Goal: Task Accomplishment & Management: Manage account settings

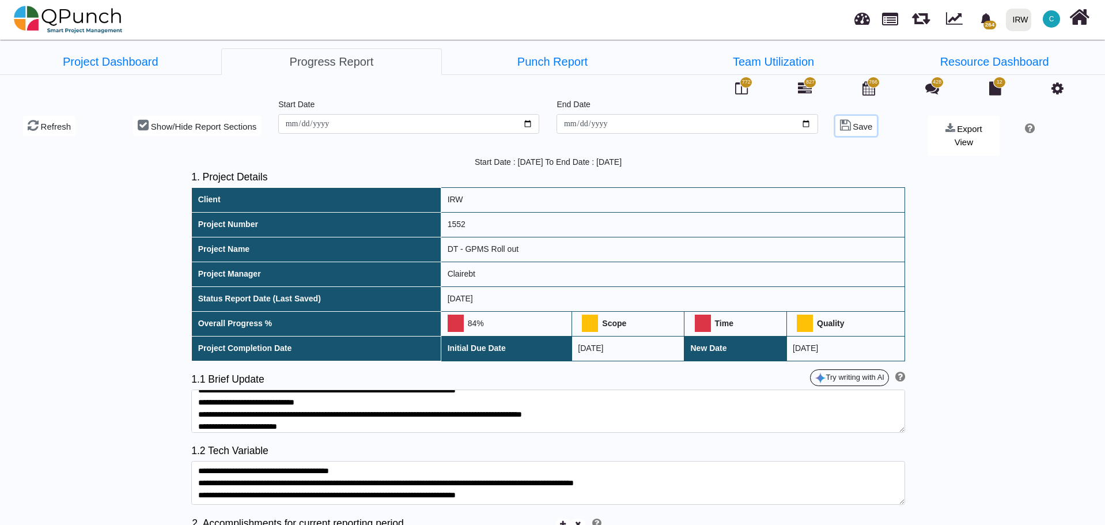
click at [853, 127] on span "Save" at bounding box center [863, 127] width 20 height 10
click at [945, 130] on icon at bounding box center [950, 128] width 10 height 10
click at [942, 181] on link "DOCX" at bounding box center [957, 193] width 58 height 24
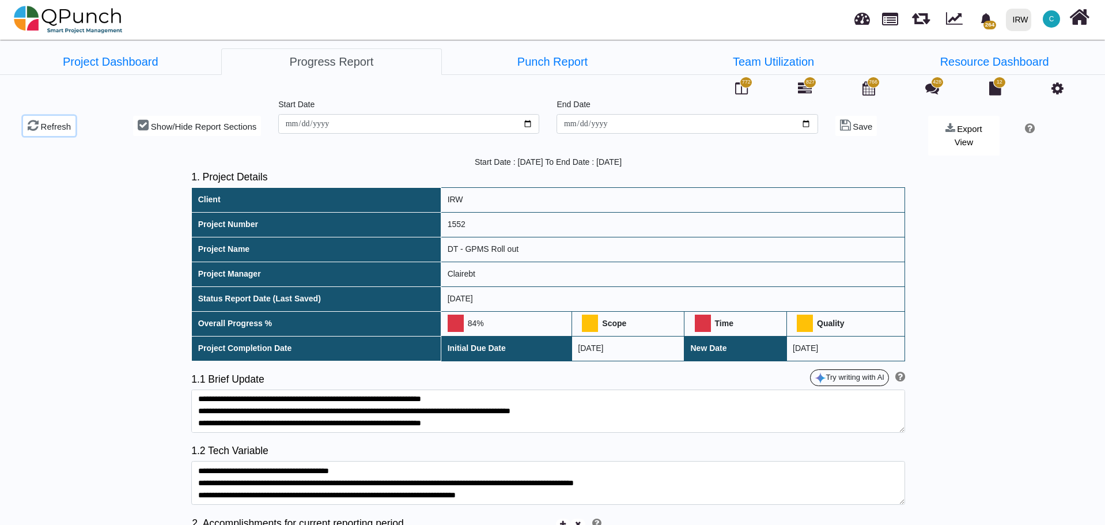
click at [51, 123] on span "Refresh" at bounding box center [56, 127] width 31 height 10
type input "**********"
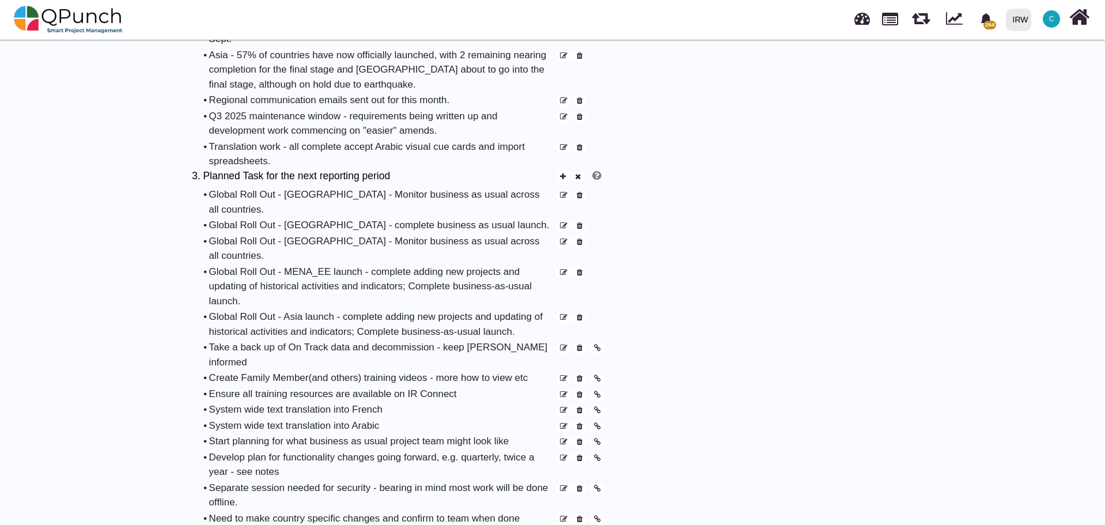
scroll to position [634, 0]
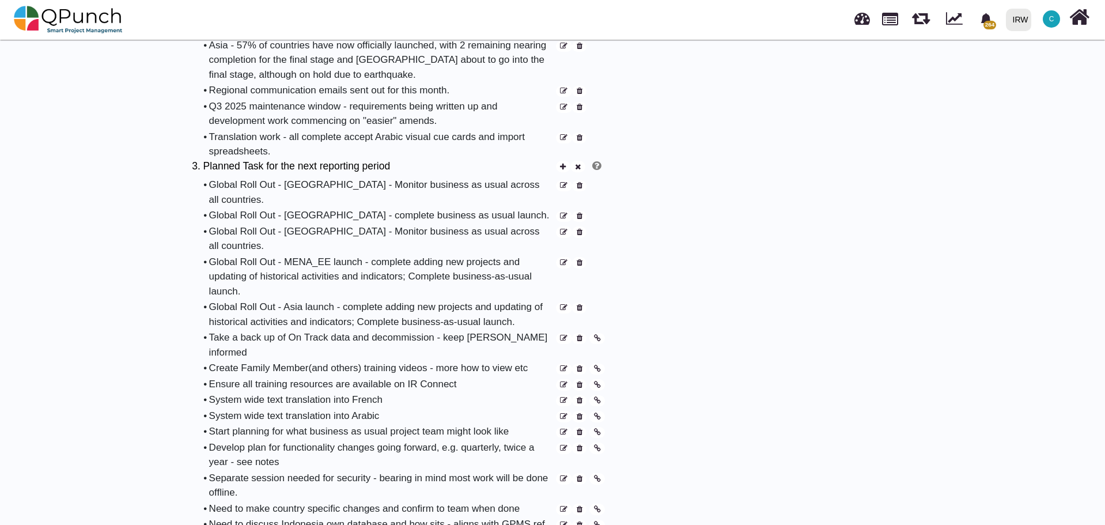
click at [581, 335] on icon at bounding box center [580, 338] width 6 height 7
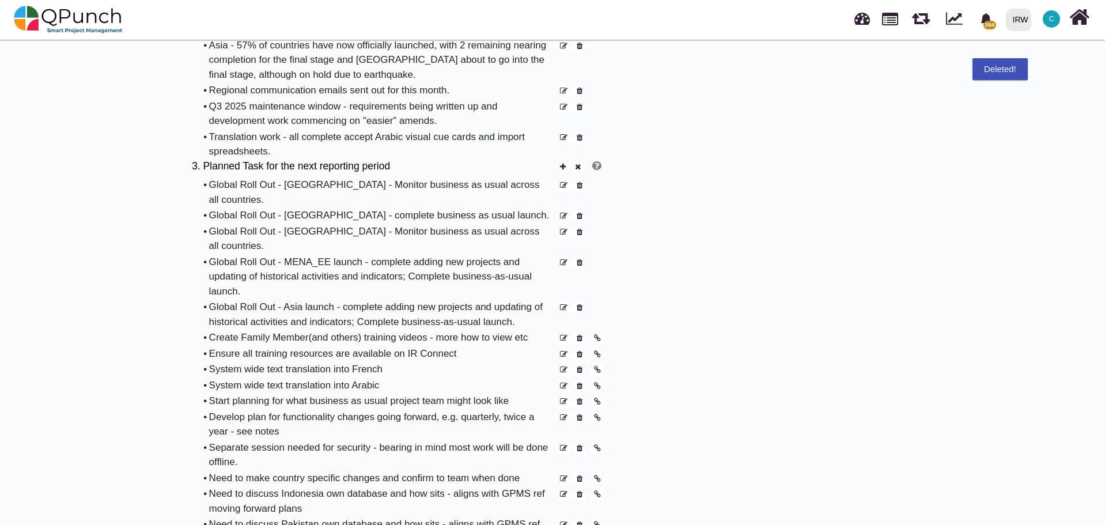
click at [581, 335] on icon at bounding box center [580, 338] width 6 height 7
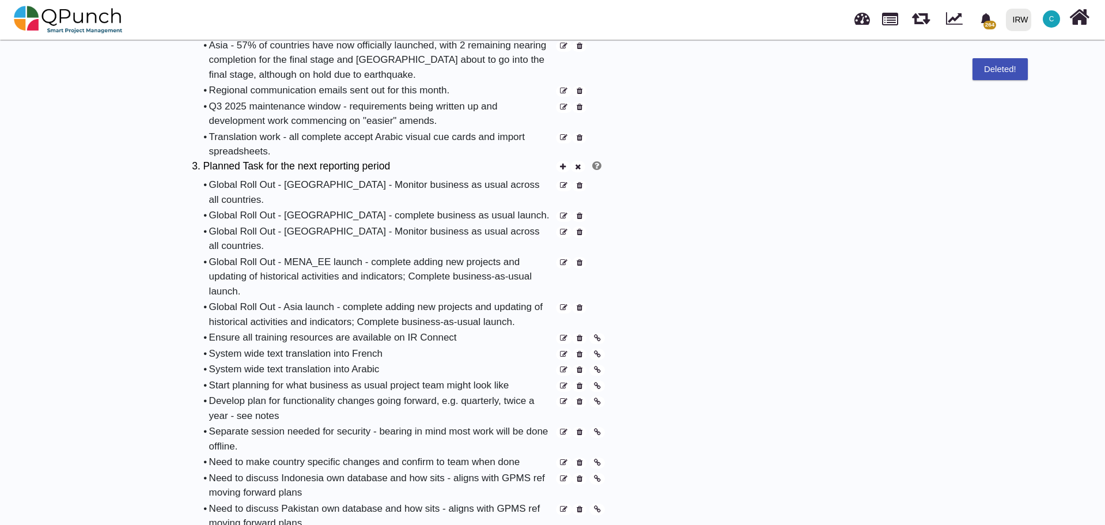
click at [581, 335] on icon at bounding box center [580, 338] width 6 height 7
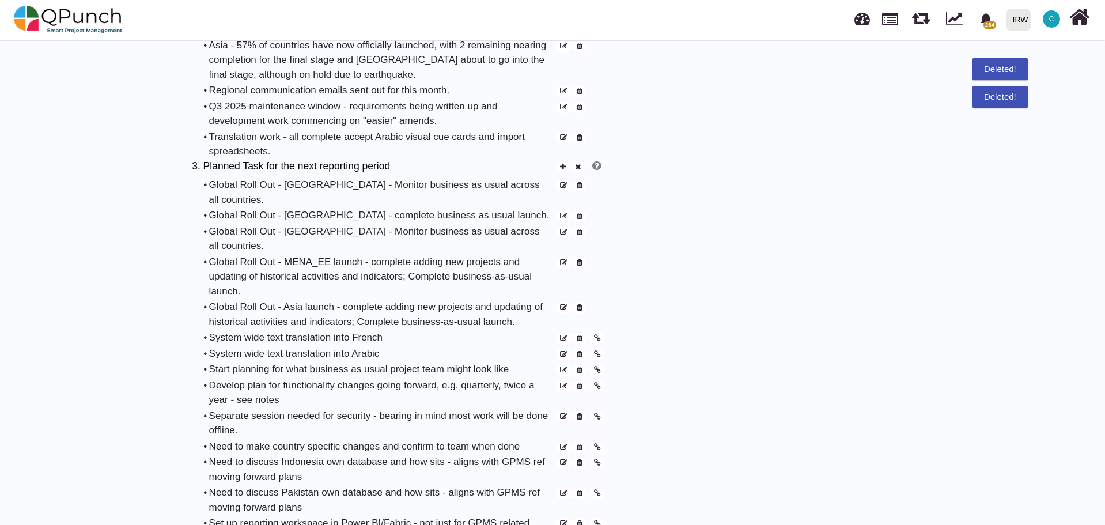
click at [581, 335] on icon at bounding box center [580, 338] width 6 height 7
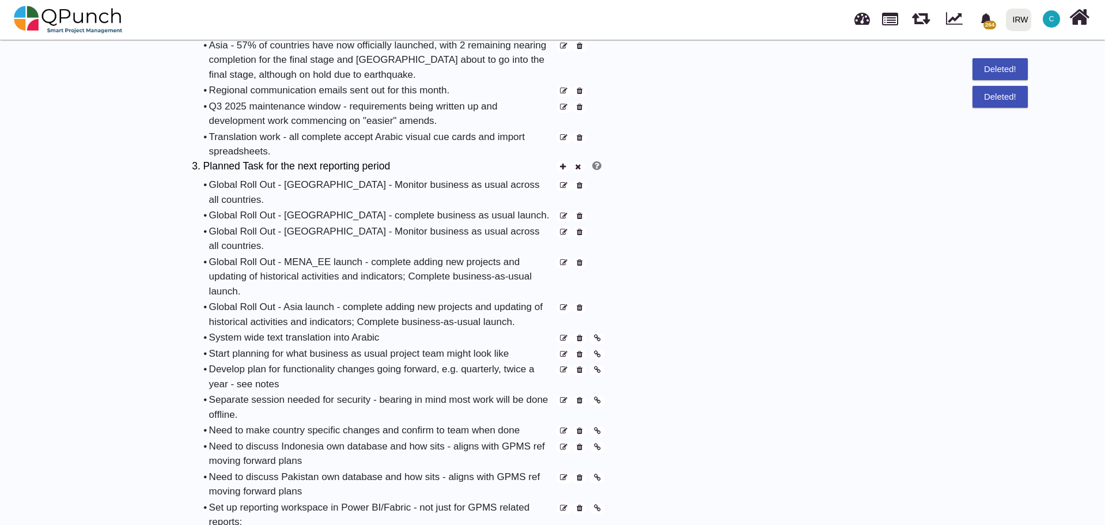
click at [581, 335] on icon at bounding box center [580, 338] width 6 height 7
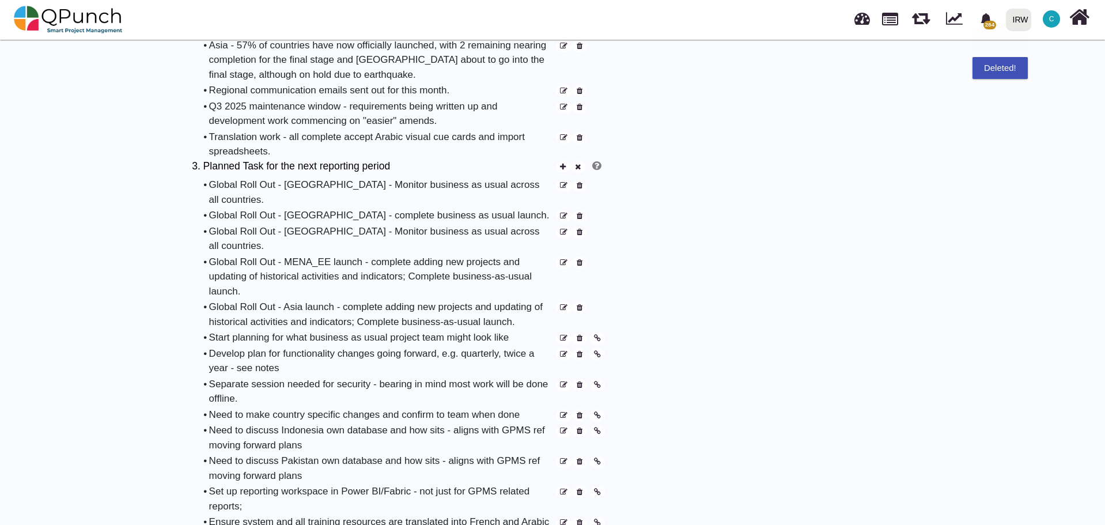
click at [581, 335] on icon at bounding box center [580, 338] width 6 height 7
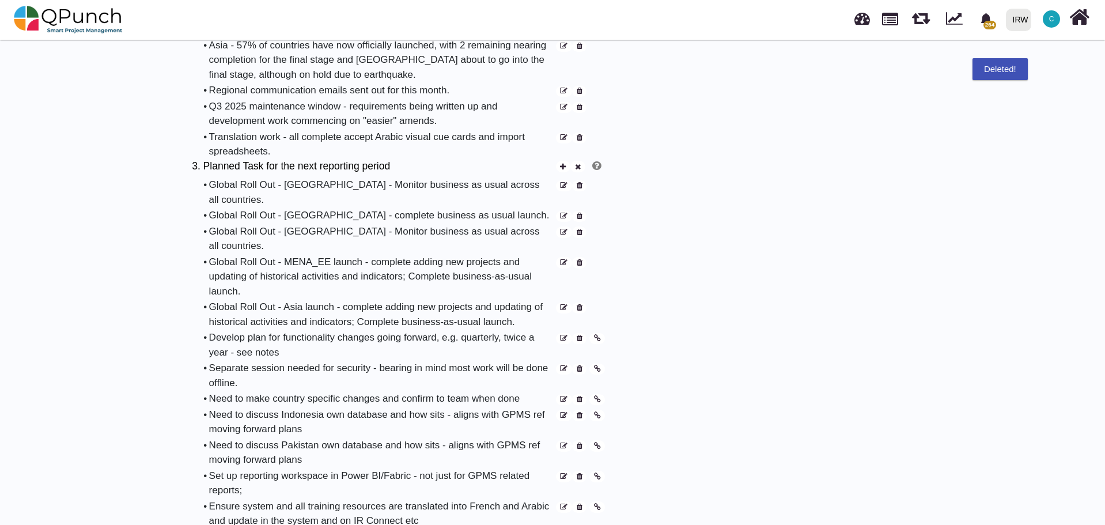
click at [581, 335] on icon at bounding box center [580, 338] width 6 height 7
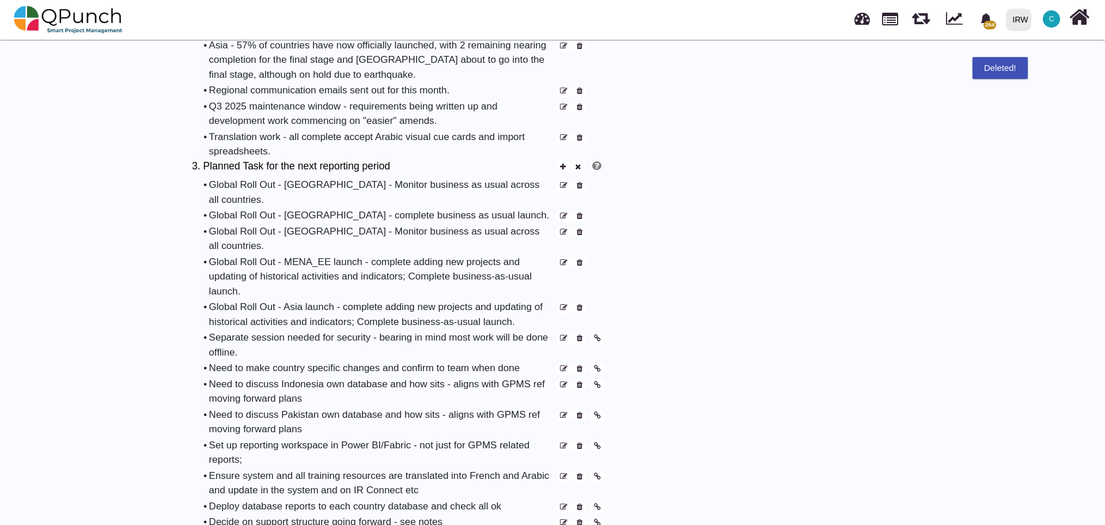
click at [581, 335] on icon at bounding box center [580, 338] width 6 height 7
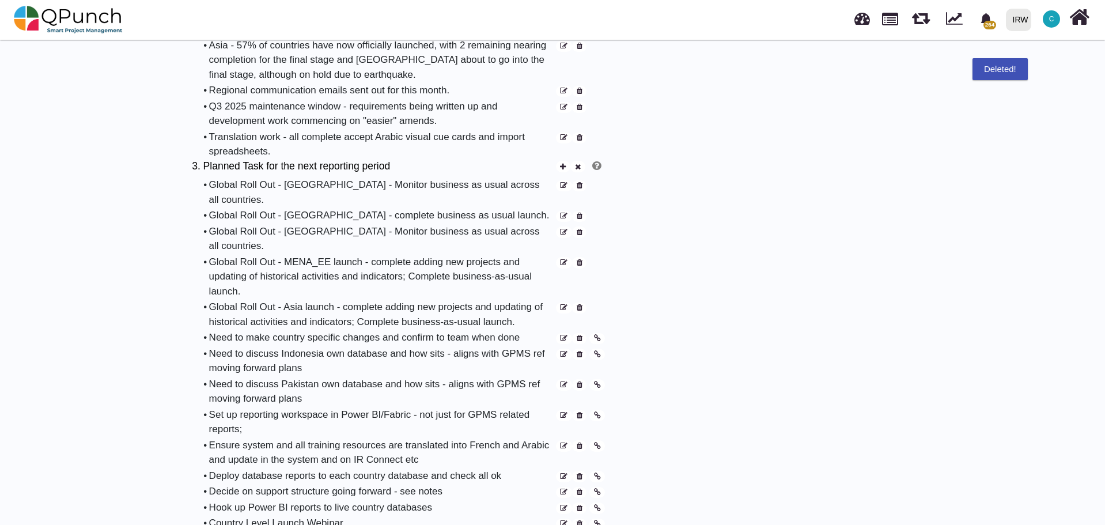
click at [581, 335] on icon at bounding box center [580, 338] width 6 height 7
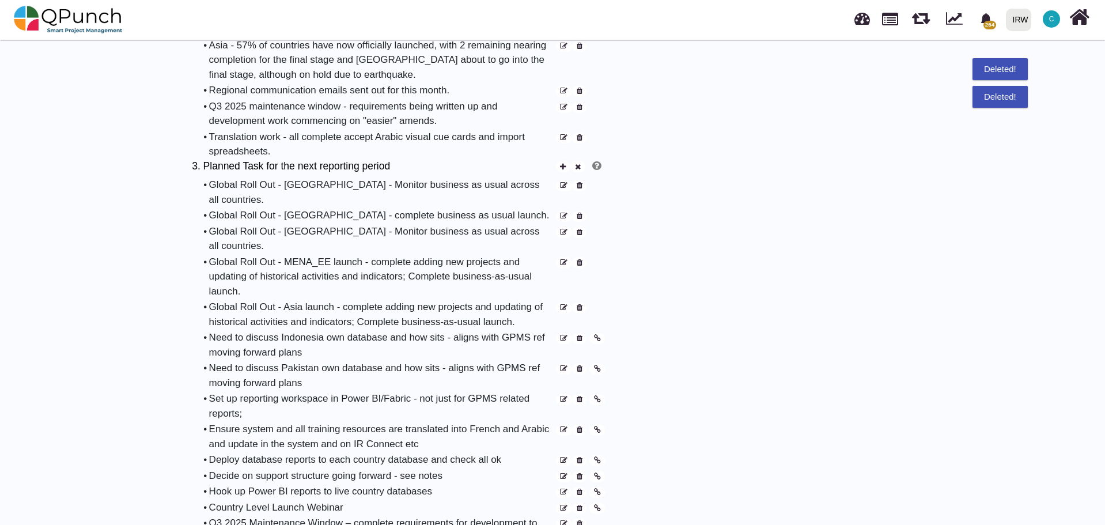
click at [581, 335] on icon at bounding box center [580, 338] width 6 height 7
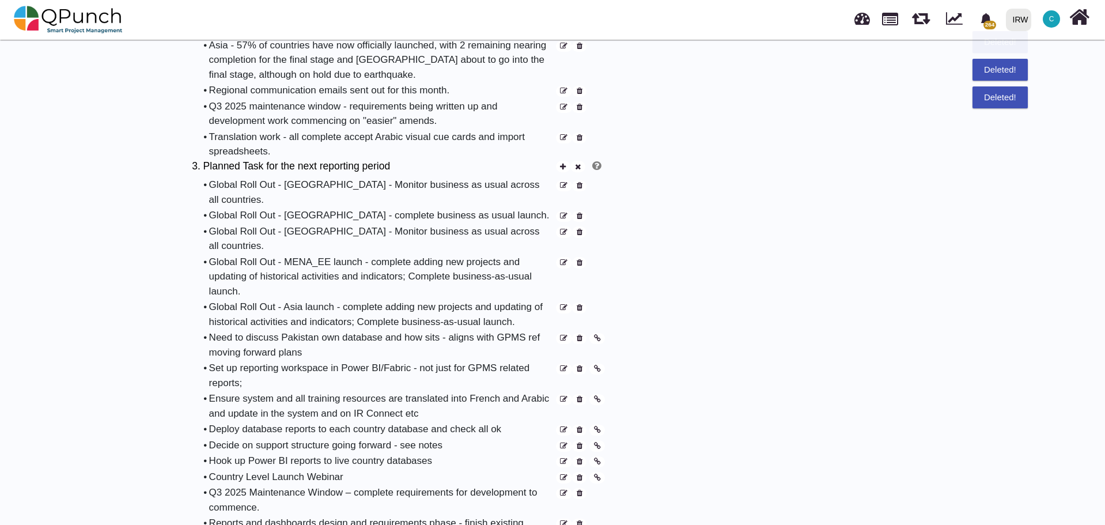
click at [581, 335] on icon at bounding box center [580, 338] width 6 height 7
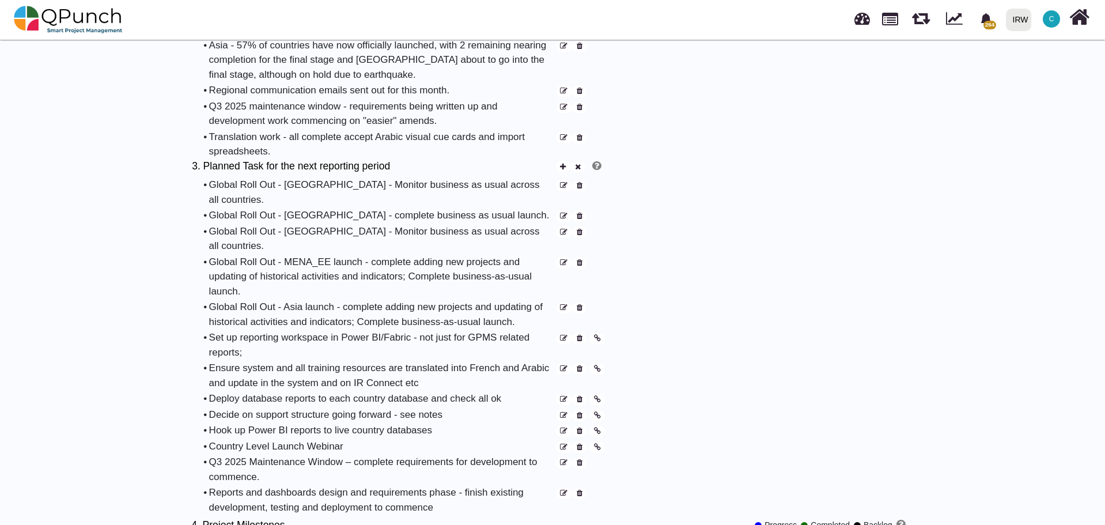
click at [581, 335] on icon at bounding box center [580, 338] width 6 height 7
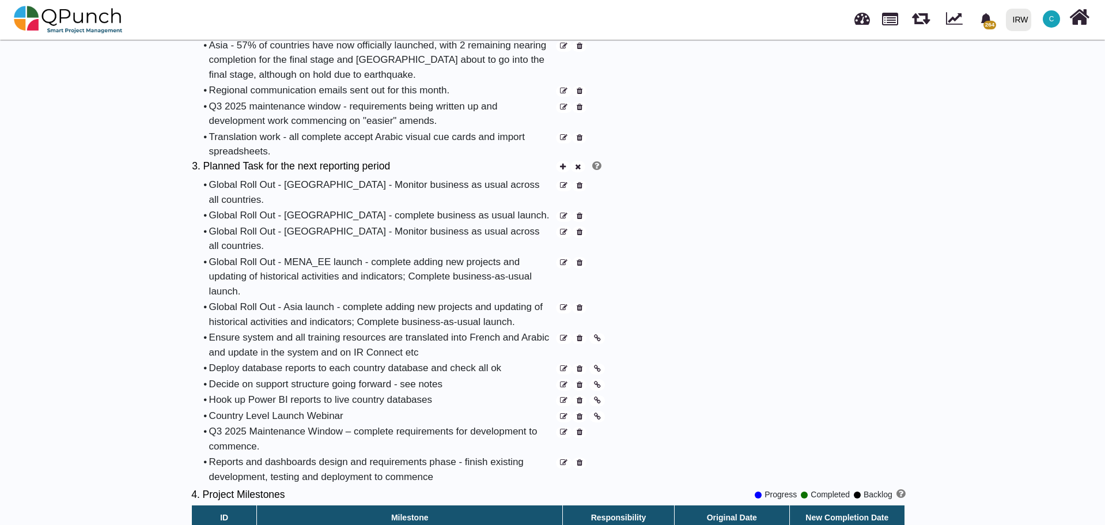
click at [581, 335] on icon at bounding box center [580, 338] width 6 height 7
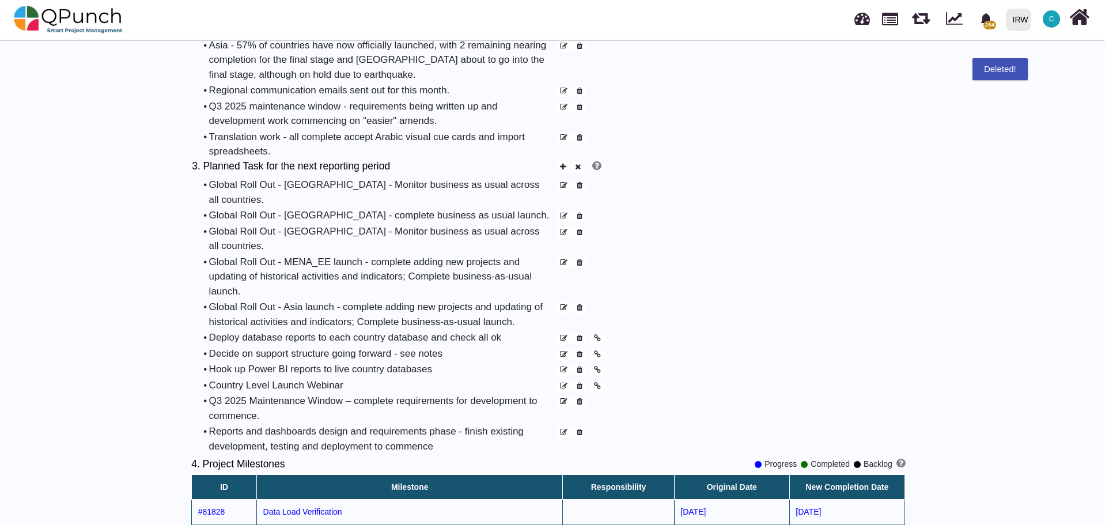
click at [581, 335] on icon at bounding box center [580, 338] width 6 height 7
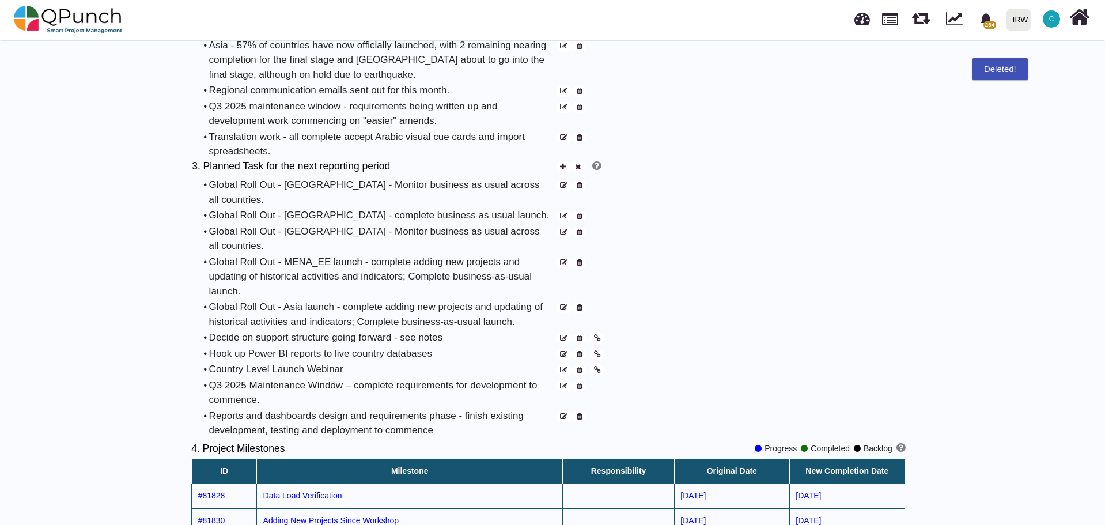
click at [581, 335] on icon at bounding box center [580, 338] width 6 height 7
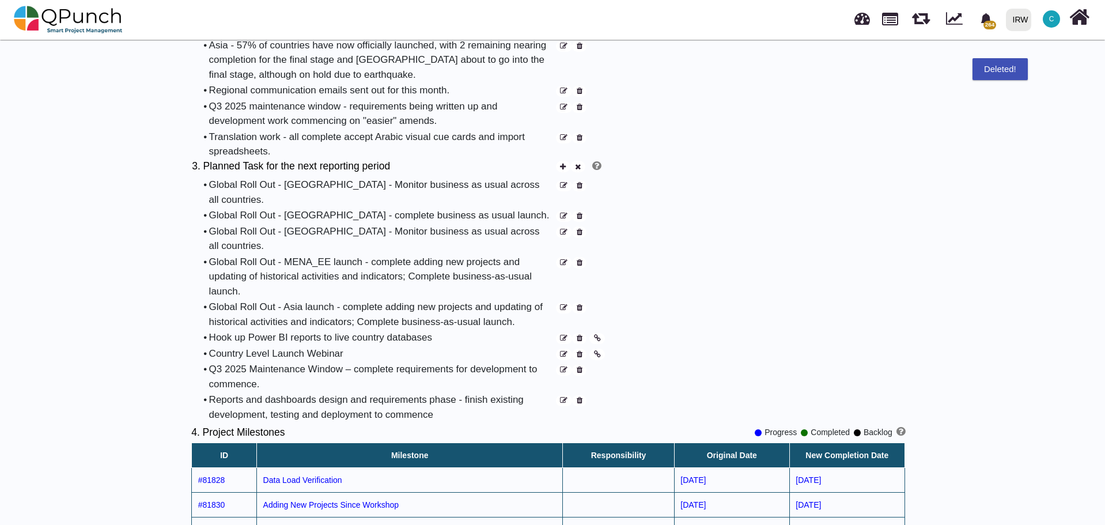
click at [581, 335] on icon at bounding box center [580, 338] width 6 height 7
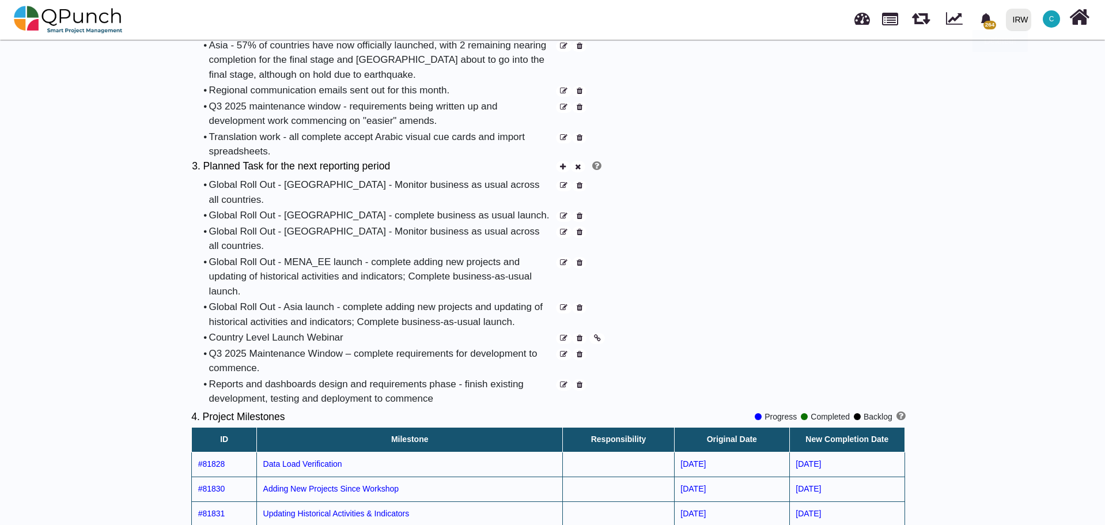
click at [581, 335] on icon at bounding box center [580, 338] width 6 height 7
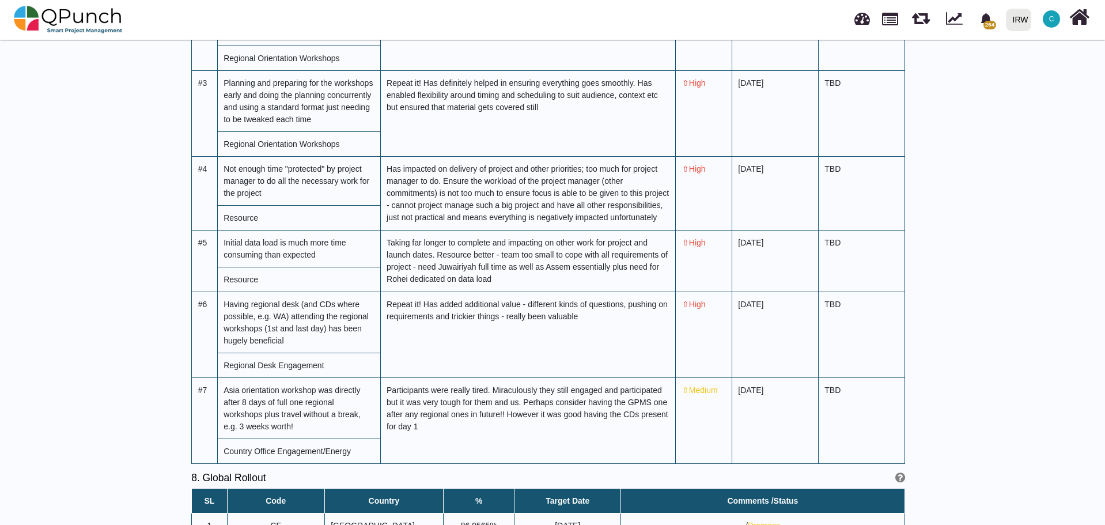
scroll to position [3583, 0]
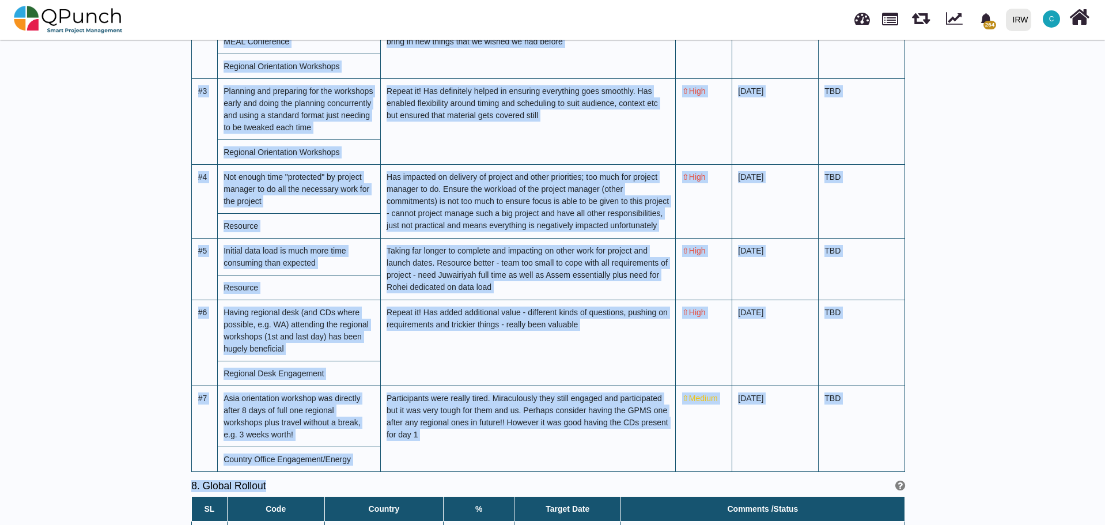
drag, startPoint x: 1103, startPoint y: 414, endPoint x: 1087, endPoint y: 113, distance: 301.1
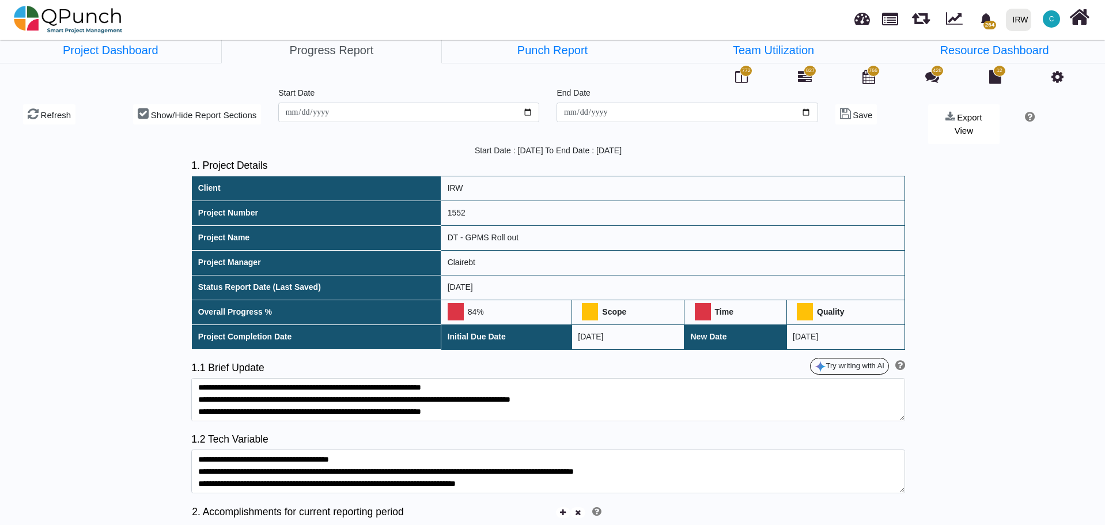
scroll to position [0, 0]
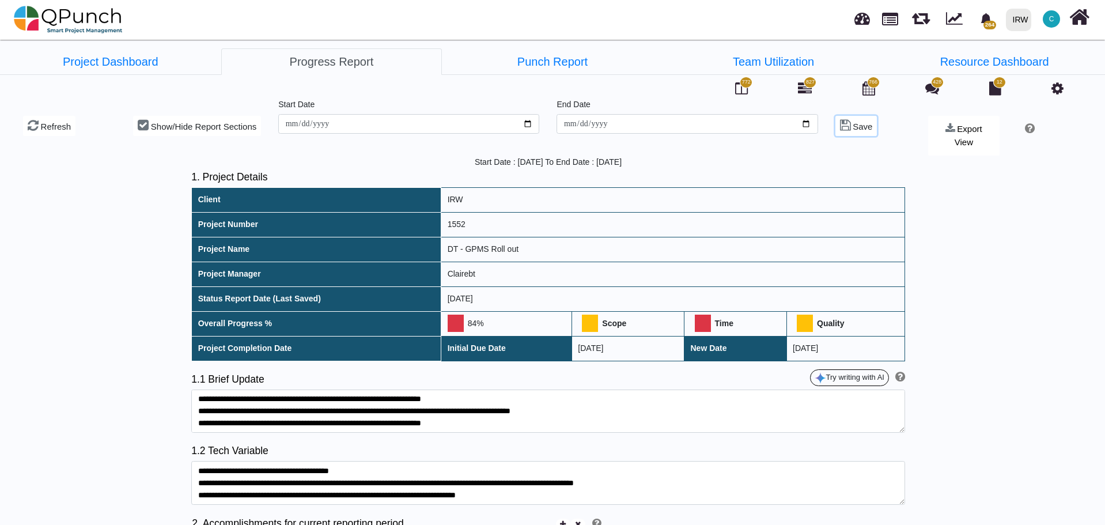
click at [861, 126] on span "Save" at bounding box center [863, 127] width 20 height 10
click at [961, 126] on span "Export View" at bounding box center [969, 135] width 28 height 23
click at [942, 158] on link "PDF" at bounding box center [957, 169] width 58 height 24
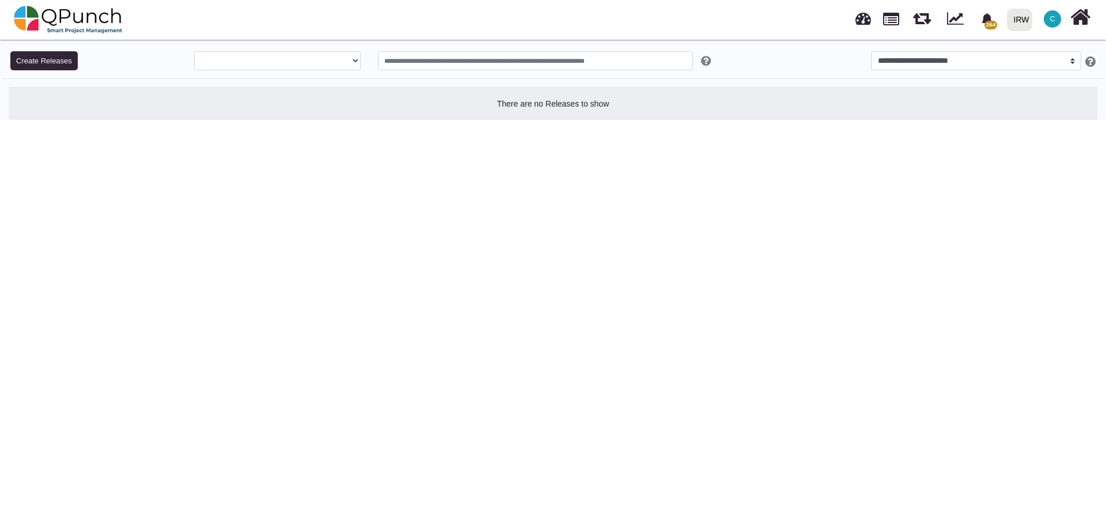
select select
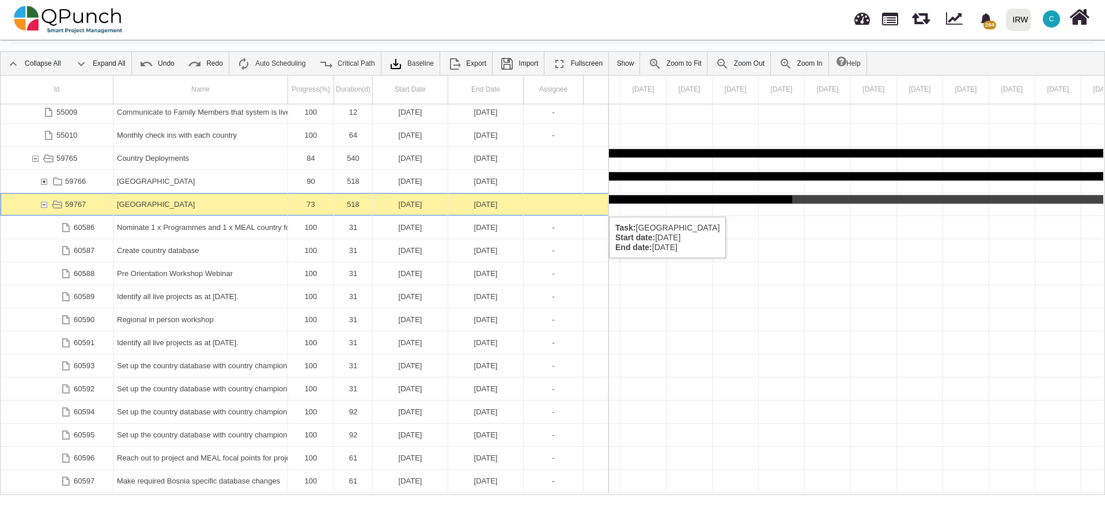
click at [43, 205] on div "59767" at bounding box center [44, 204] width 10 height 22
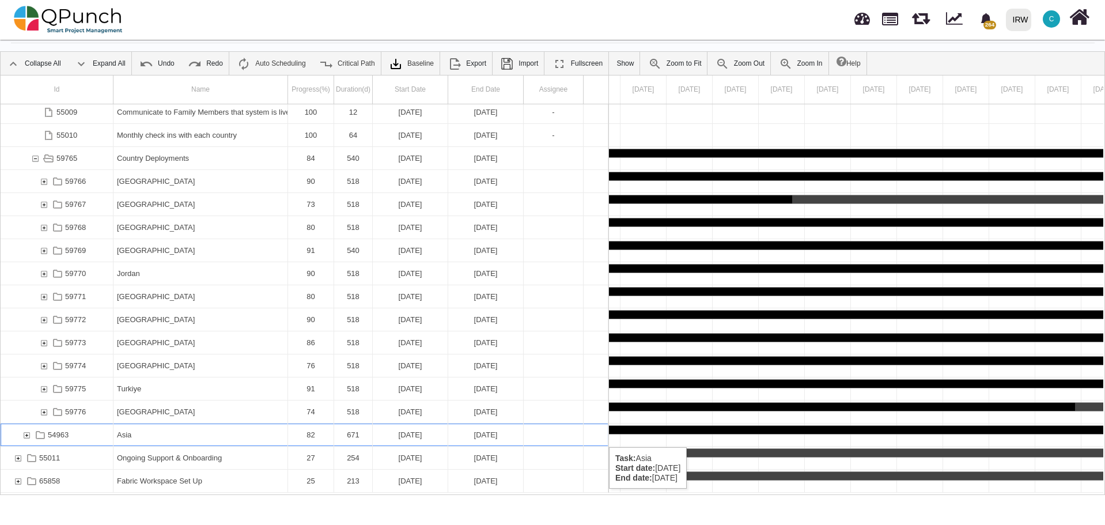
click at [26, 436] on div "54963" at bounding box center [26, 434] width 10 height 22
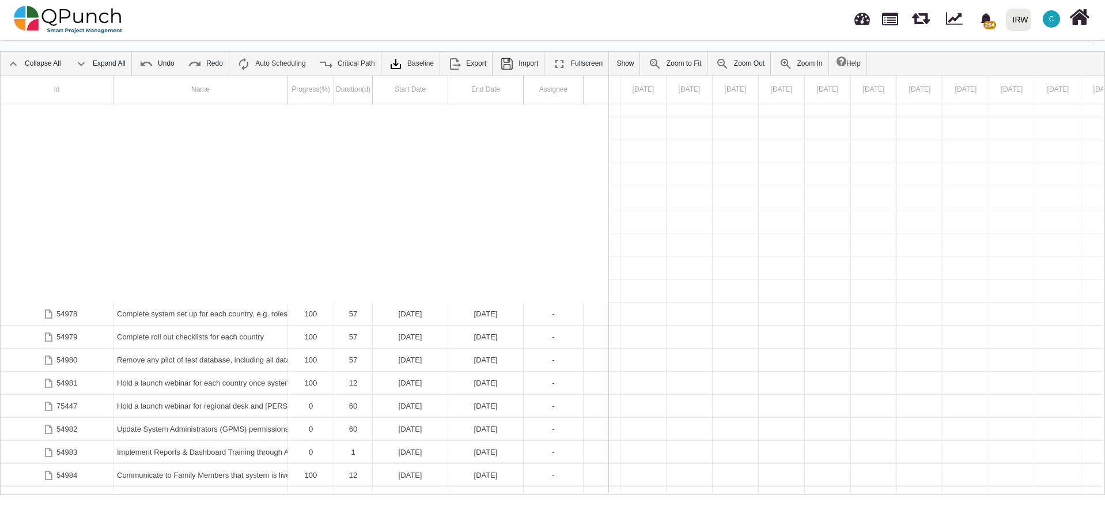
scroll to position [2354, 0]
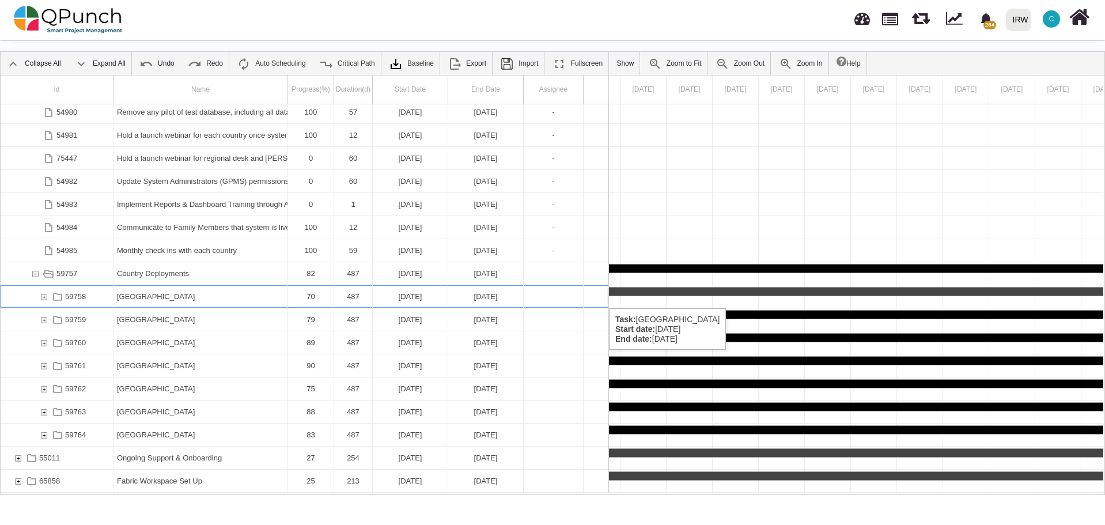
click at [44, 297] on div "59758" at bounding box center [44, 296] width 10 height 22
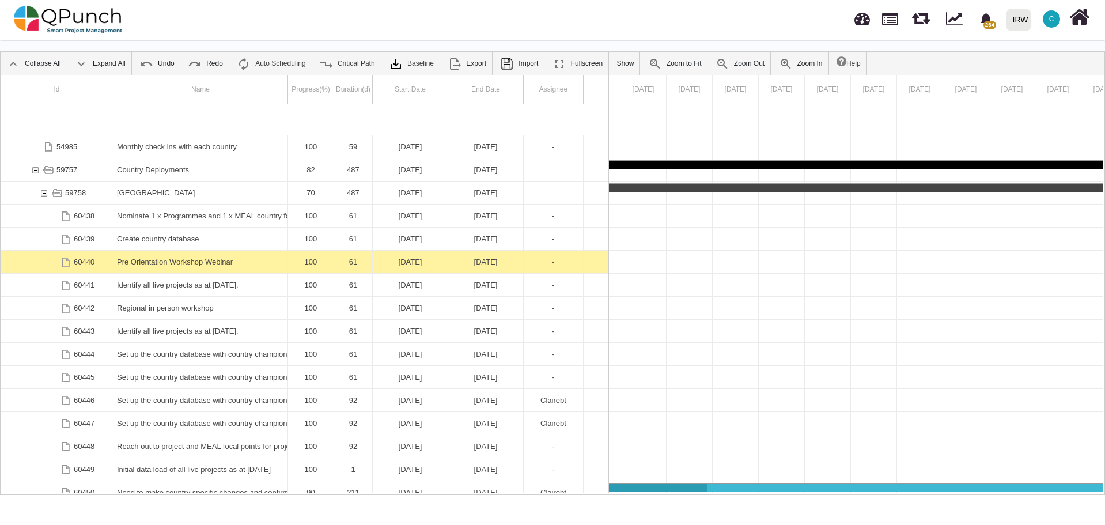
scroll to position [2613, 0]
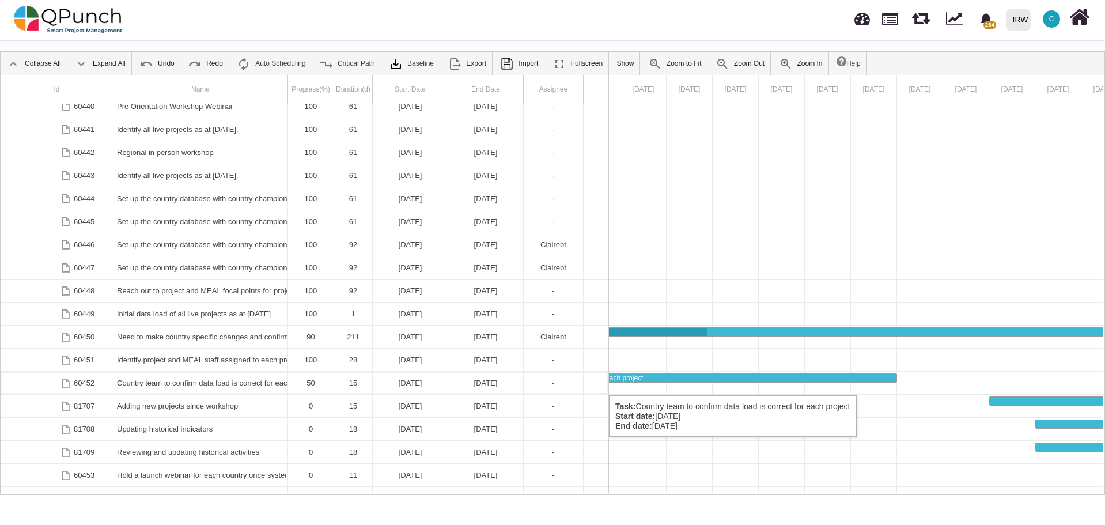
click at [187, 384] on div "Country team to confirm data load is correct for each project" at bounding box center [200, 383] width 167 height 22
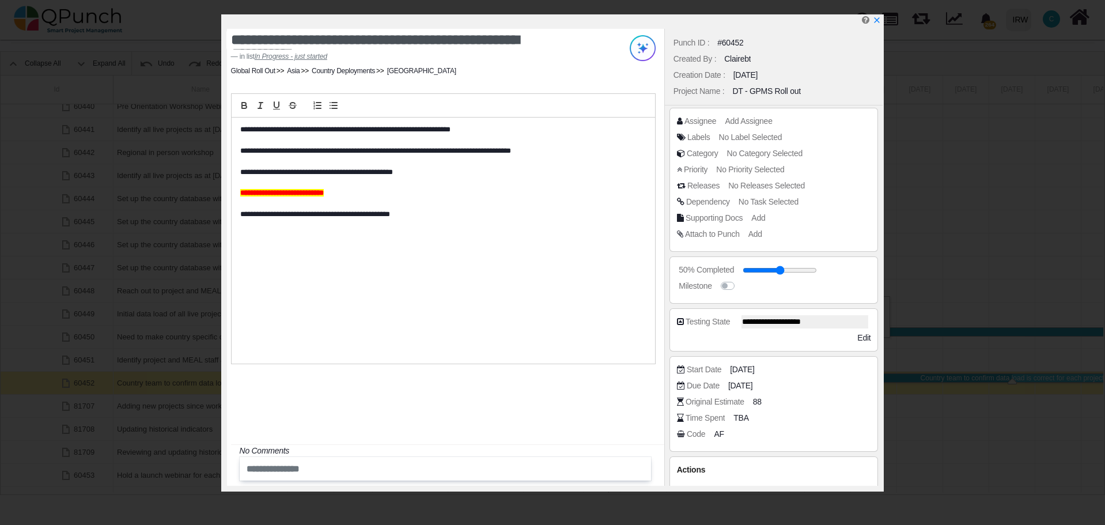
click at [240, 128] on p "**********" at bounding box center [440, 129] width 400 height 10
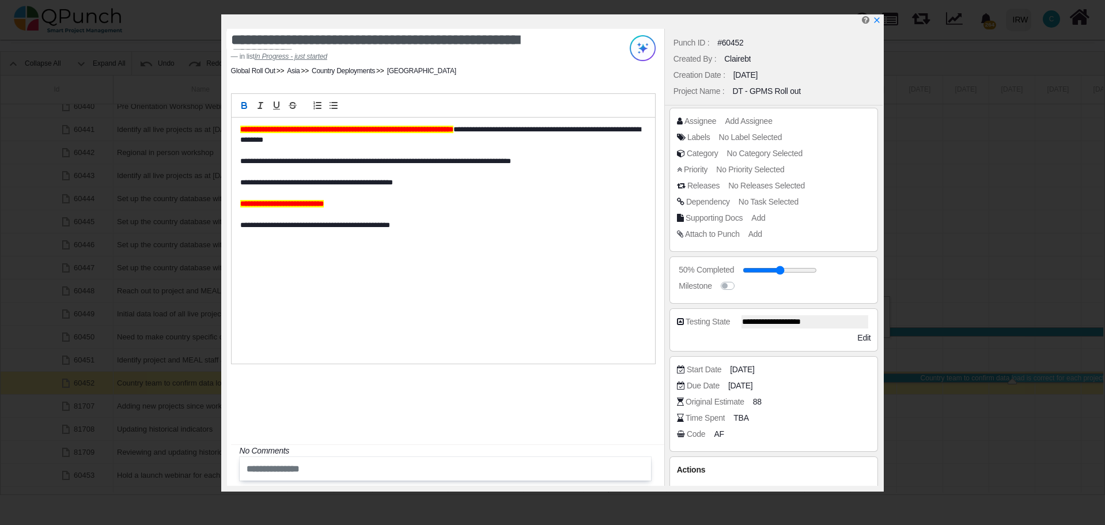
scroll to position [0, 0]
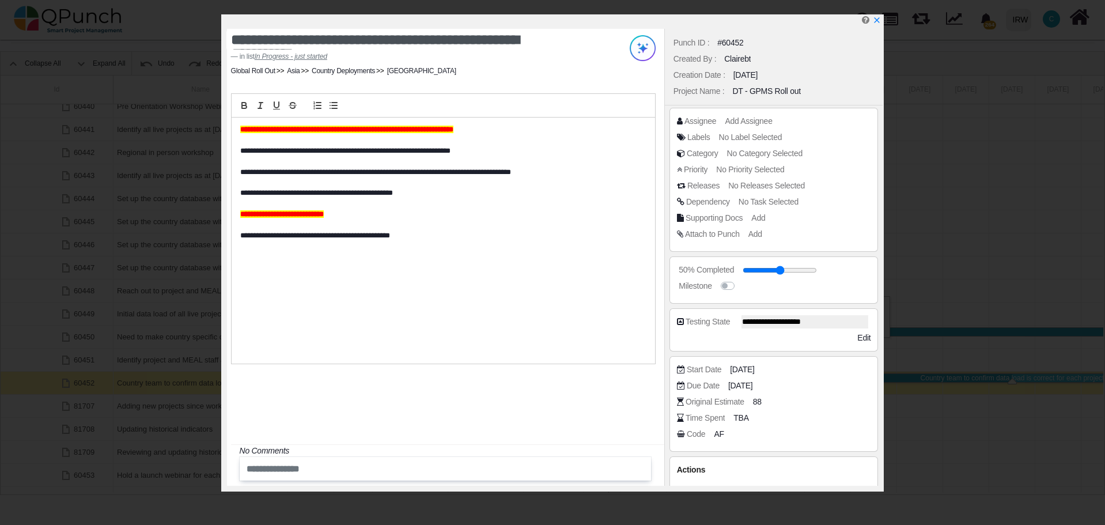
click at [463, 421] on div "**********" at bounding box center [445, 257] width 437 height 457
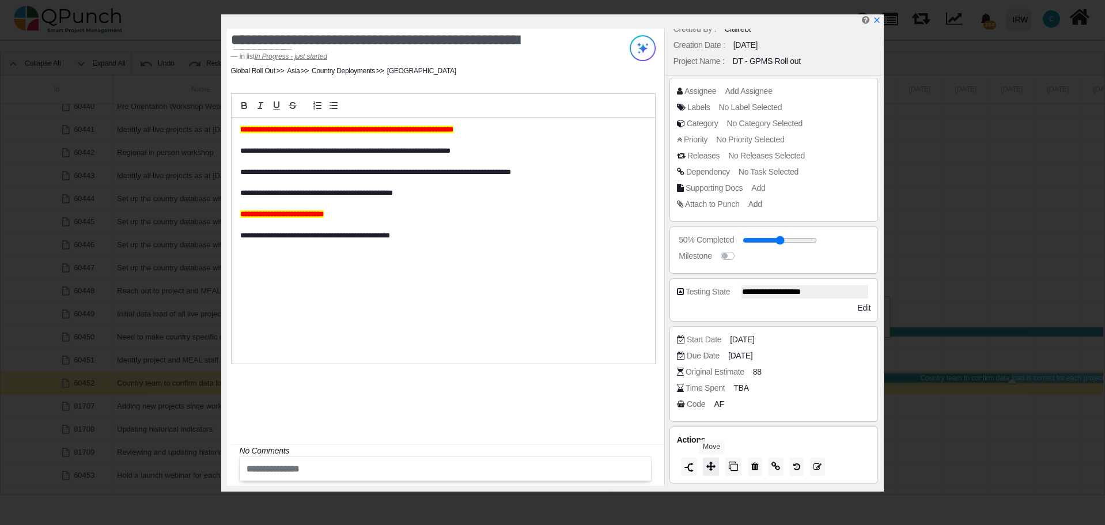
click at [710, 465] on icon at bounding box center [710, 465] width 9 height 9
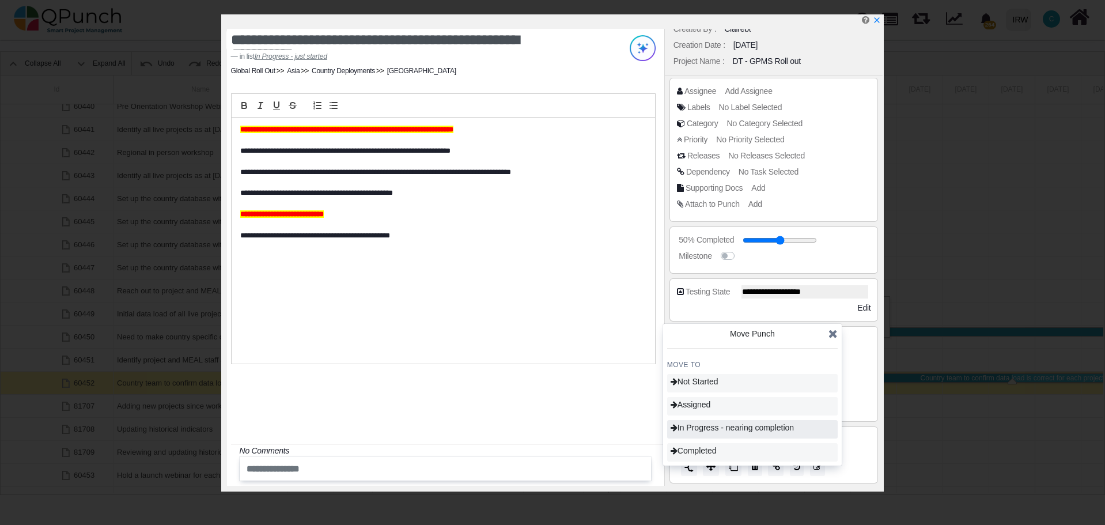
click at [734, 427] on span "In Progress - nearing completion" at bounding box center [732, 427] width 123 height 9
type input "**"
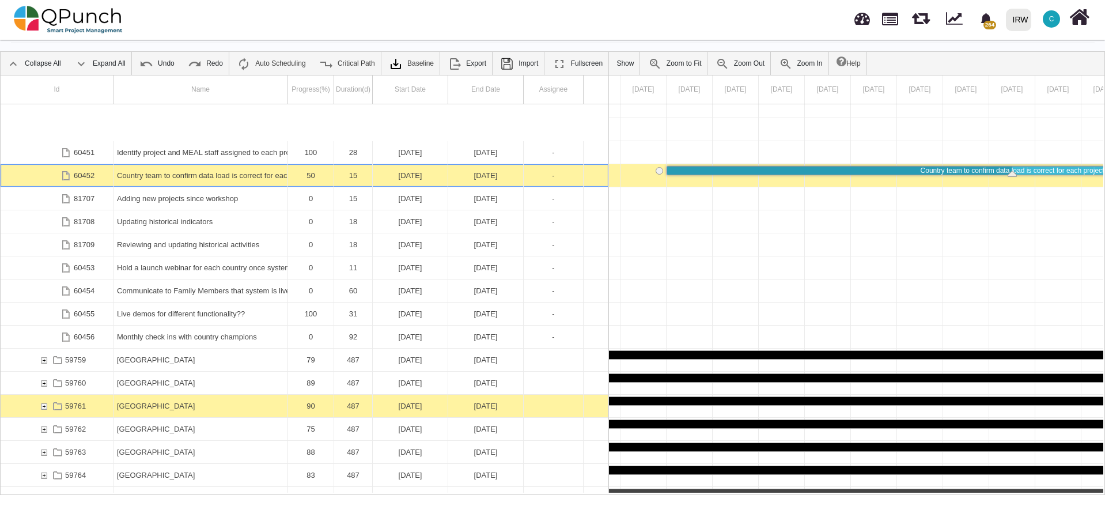
scroll to position [2861, 0]
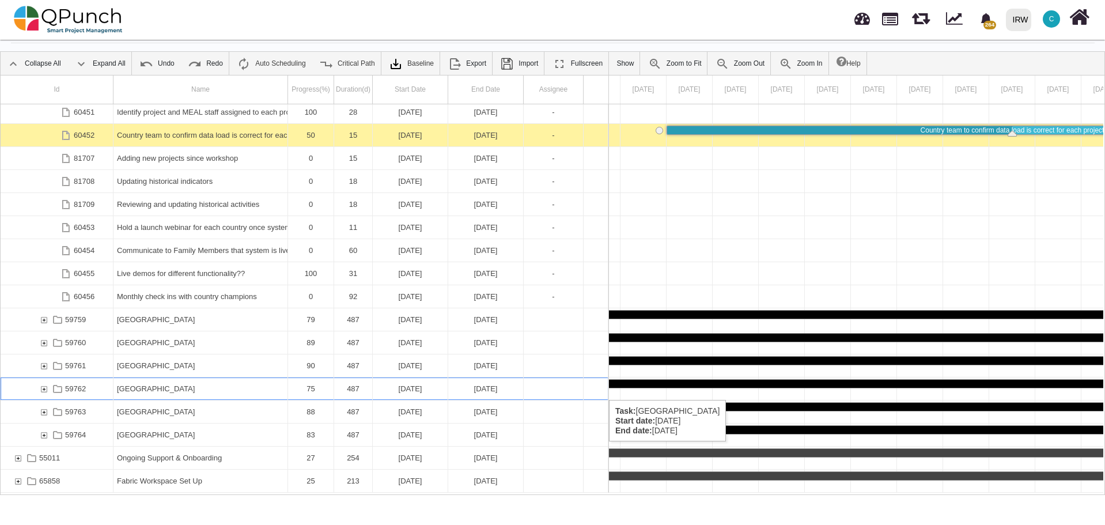
click at [43, 388] on div "59762" at bounding box center [44, 388] width 10 height 22
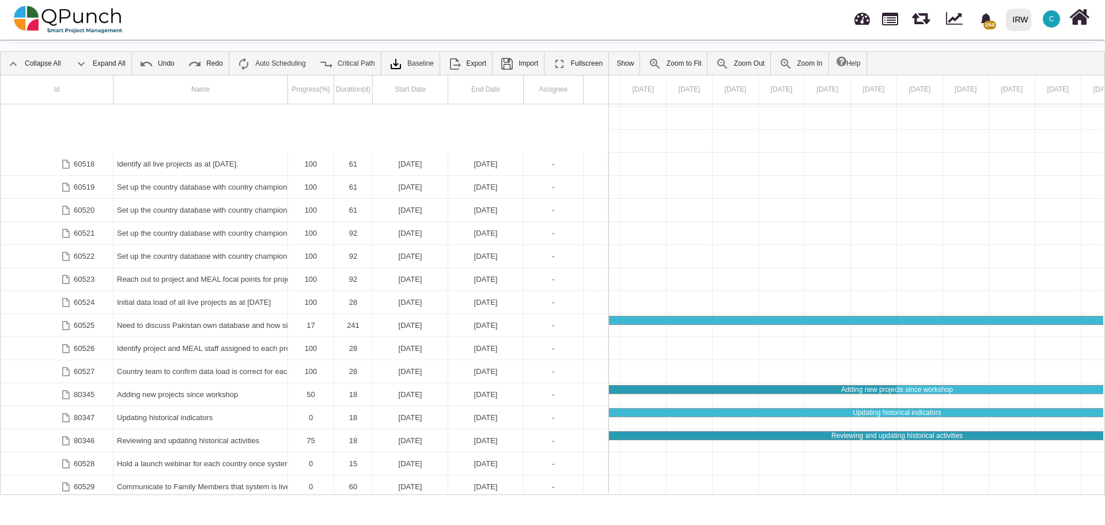
scroll to position [3276, 0]
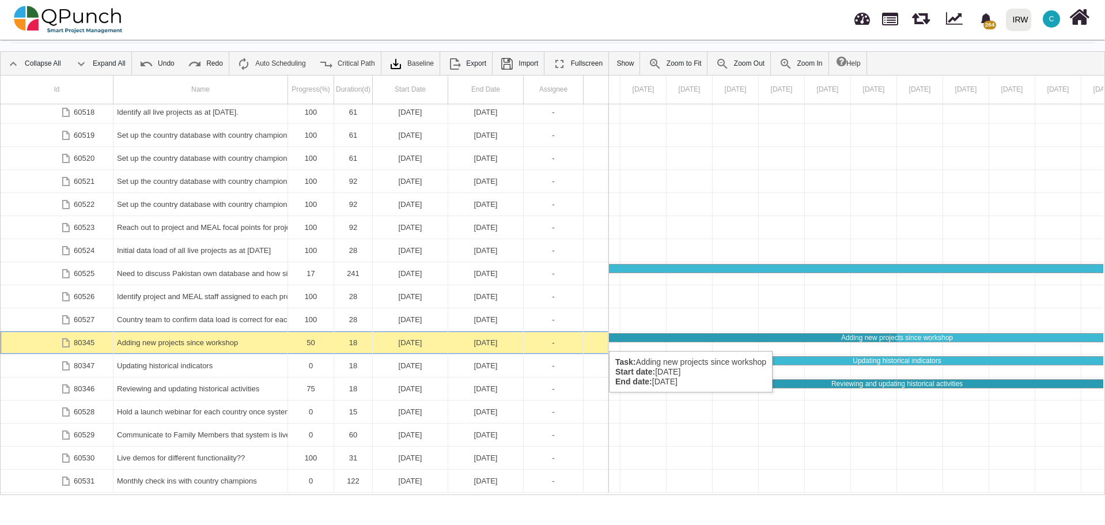
click at [162, 339] on div "Adding new projects since workshop" at bounding box center [200, 342] width 167 height 22
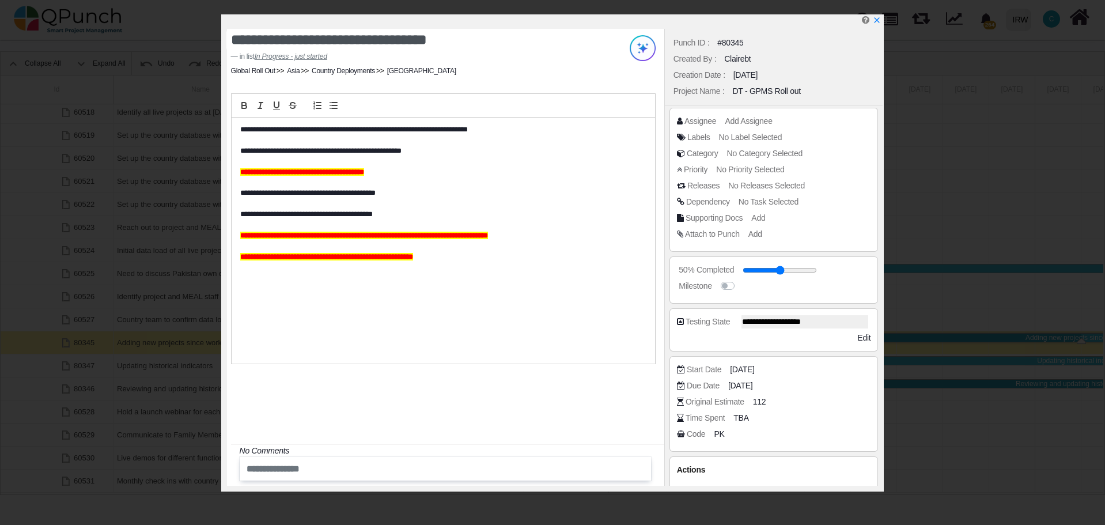
click at [238, 129] on div "**********" at bounding box center [443, 241] width 423 height 246
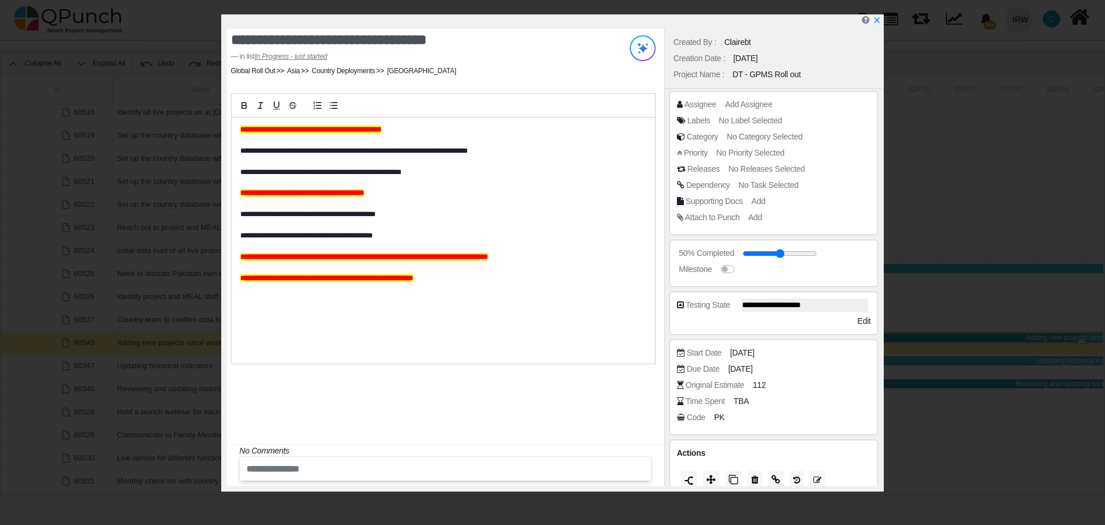
scroll to position [30, 0]
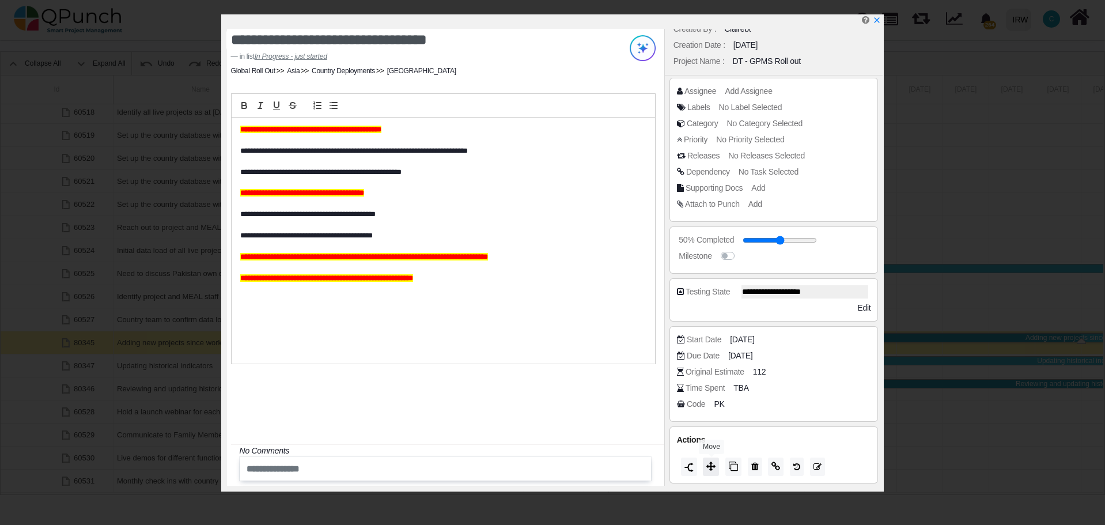
click at [711, 465] on icon at bounding box center [710, 465] width 9 height 9
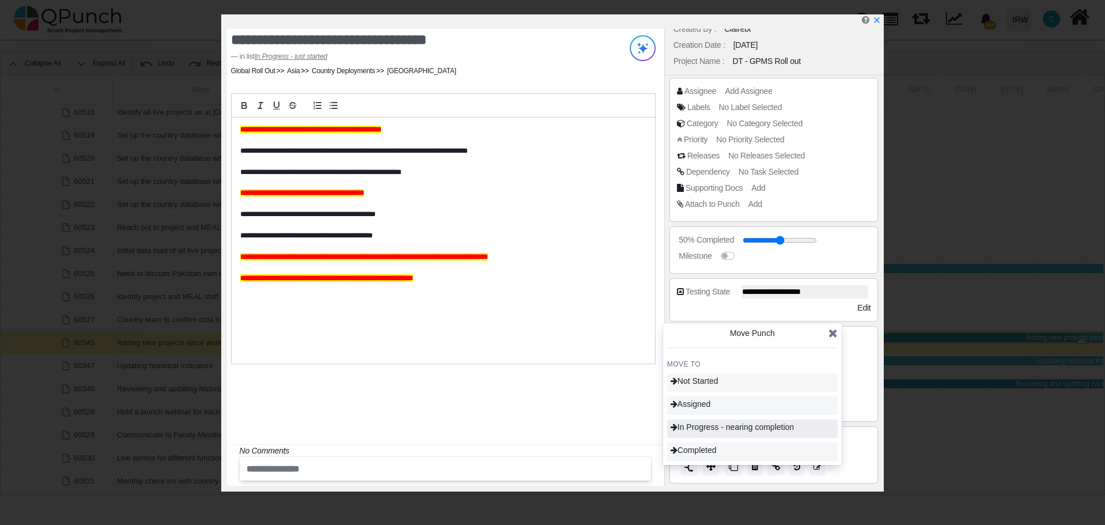
click at [730, 428] on span "In Progress - nearing completion" at bounding box center [732, 426] width 123 height 9
type input "**"
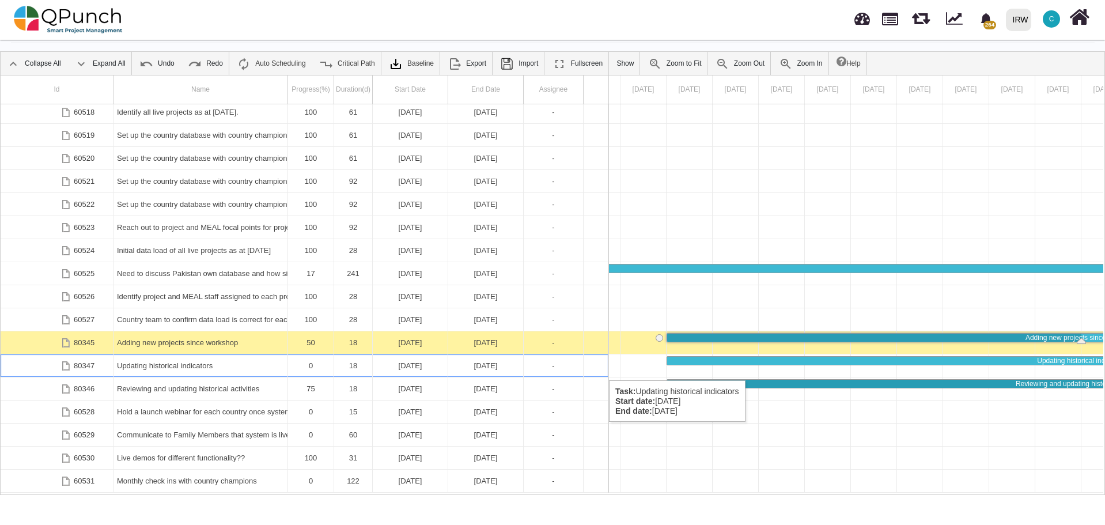
click at [195, 369] on div "Updating historical indicators" at bounding box center [200, 365] width 167 height 22
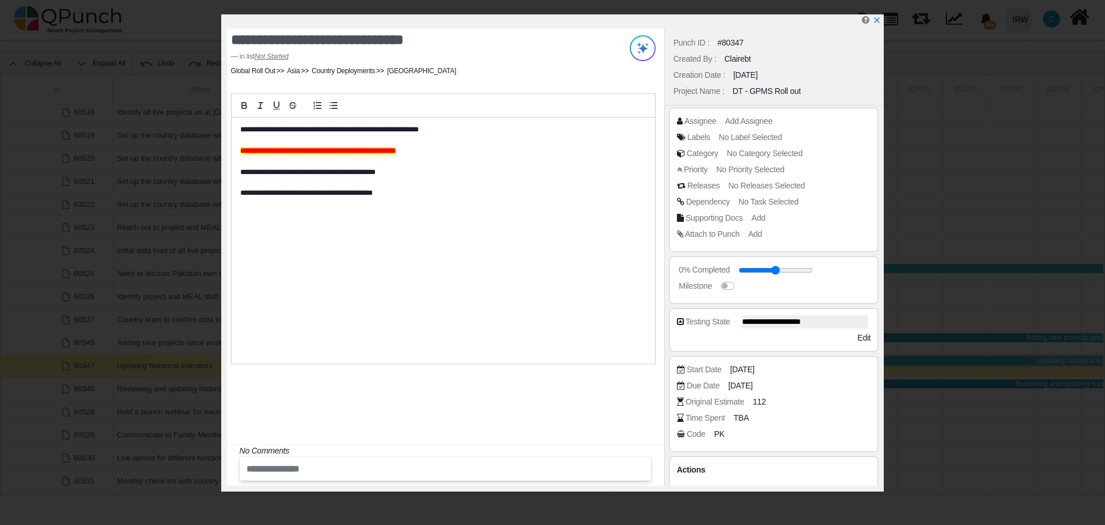
click at [240, 127] on p "**********" at bounding box center [440, 129] width 400 height 10
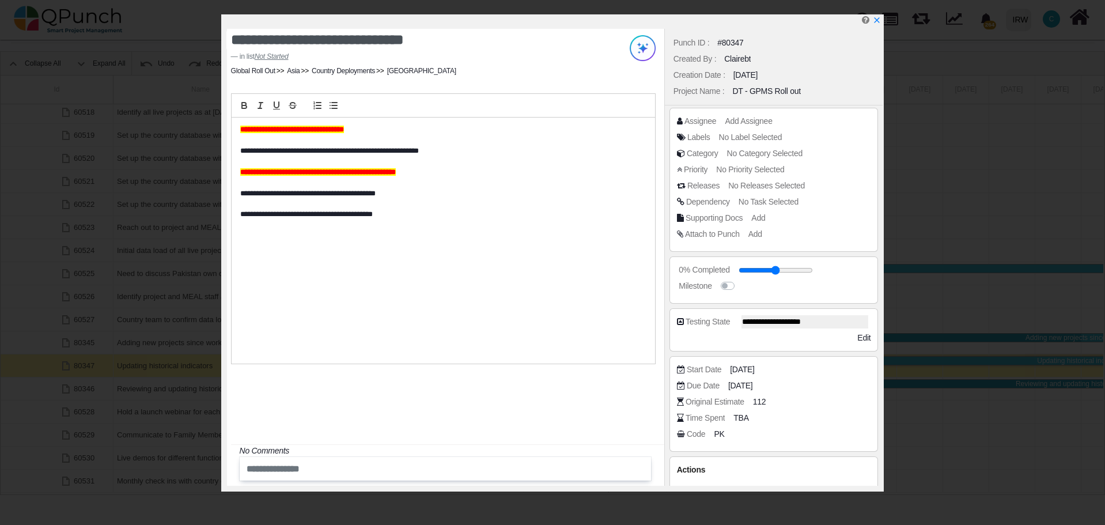
click at [424, 415] on div "**********" at bounding box center [445, 257] width 437 height 457
click at [876, 22] on icon "x" at bounding box center [876, 20] width 9 height 9
